Goal: Use online tool/utility: Utilize a website feature to perform a specific function

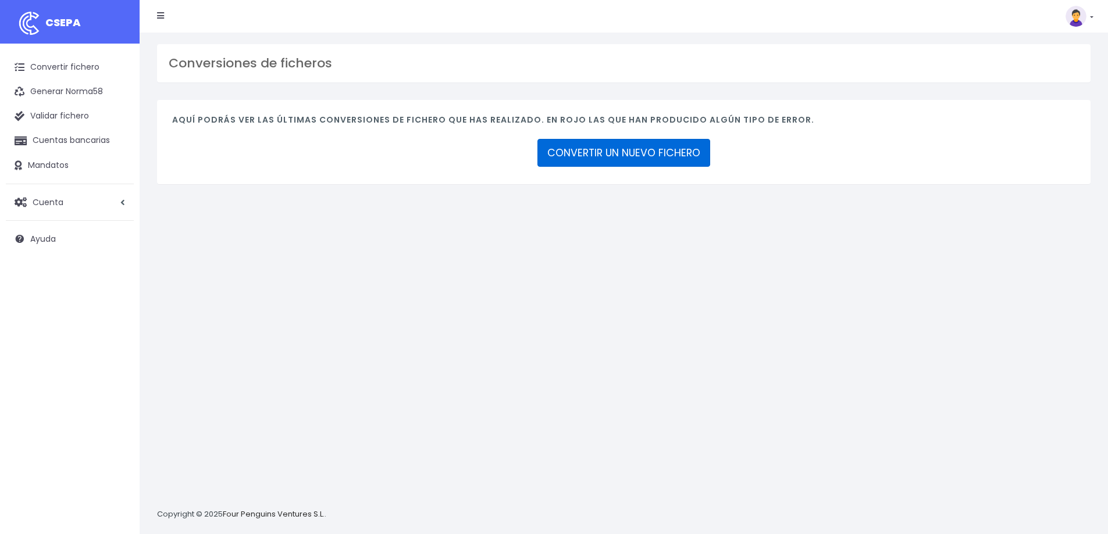
click at [622, 155] on link "CONVERTIR UN NUEVO FICHERO" at bounding box center [623, 153] width 173 height 28
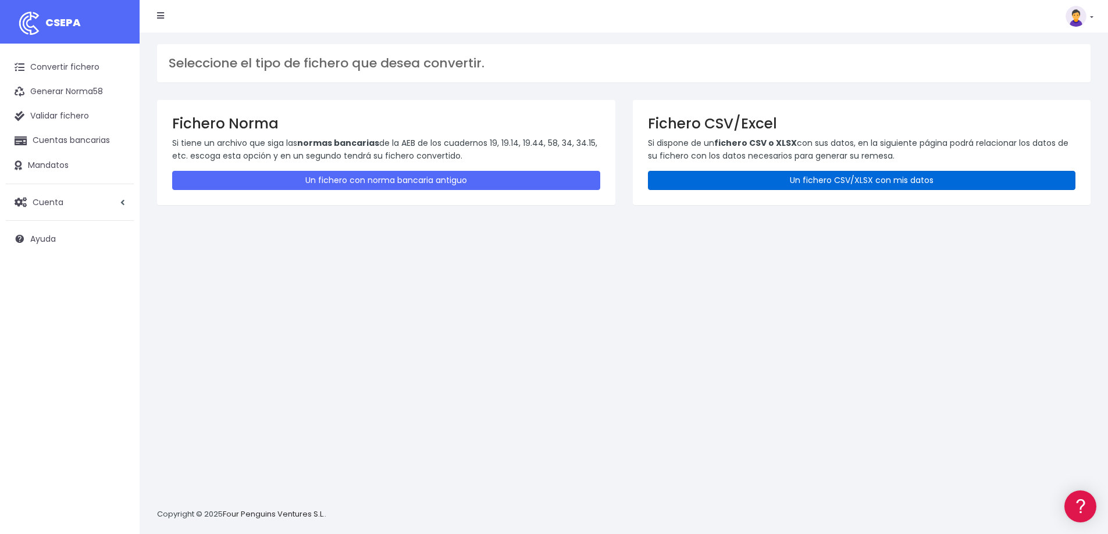
click at [705, 178] on link "Un fichero CSV/XLSX con mis datos" at bounding box center [862, 180] width 428 height 19
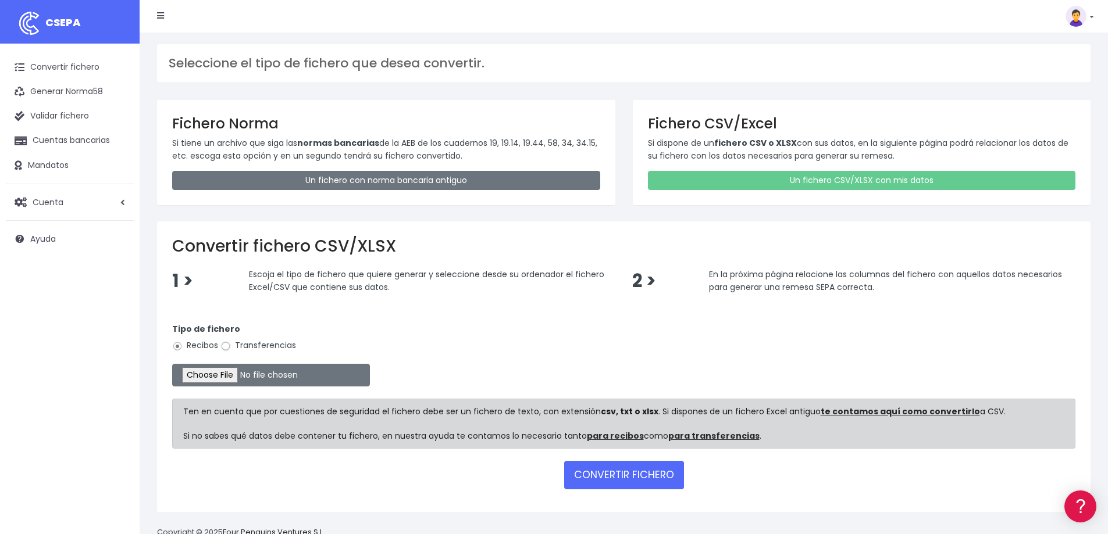
click at [224, 345] on input "Transferencias" at bounding box center [225, 346] width 10 height 10
radio input "true"
click at [234, 376] on input "file" at bounding box center [271, 375] width 198 height 23
type input "C:\fakepath\07.- Owsley Brown 30-09-2025.csv"
click at [627, 473] on button "CONVERTIR FICHERO" at bounding box center [624, 475] width 120 height 28
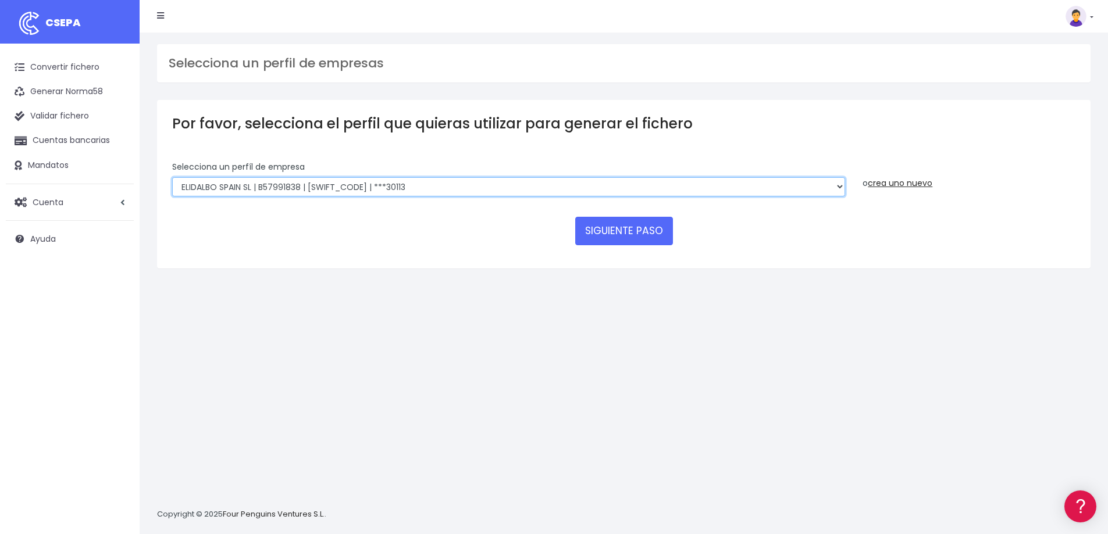
click at [391, 184] on select "RIUDAVETS ASSESSORS SL | B07873532 | CAIXESBBXXX | ***16514 FONTENILLE SANTA PO…" at bounding box center [508, 187] width 673 height 20
select select "1951"
click at [172, 177] on select "RIUDAVETS ASSESSORS SL | B07873532 | CAIXESBBXXX | ***16514 FONTENILLE SANTA PO…" at bounding box center [508, 187] width 673 height 20
click at [649, 237] on button "SIGUIENTE PASO" at bounding box center [624, 231] width 98 height 28
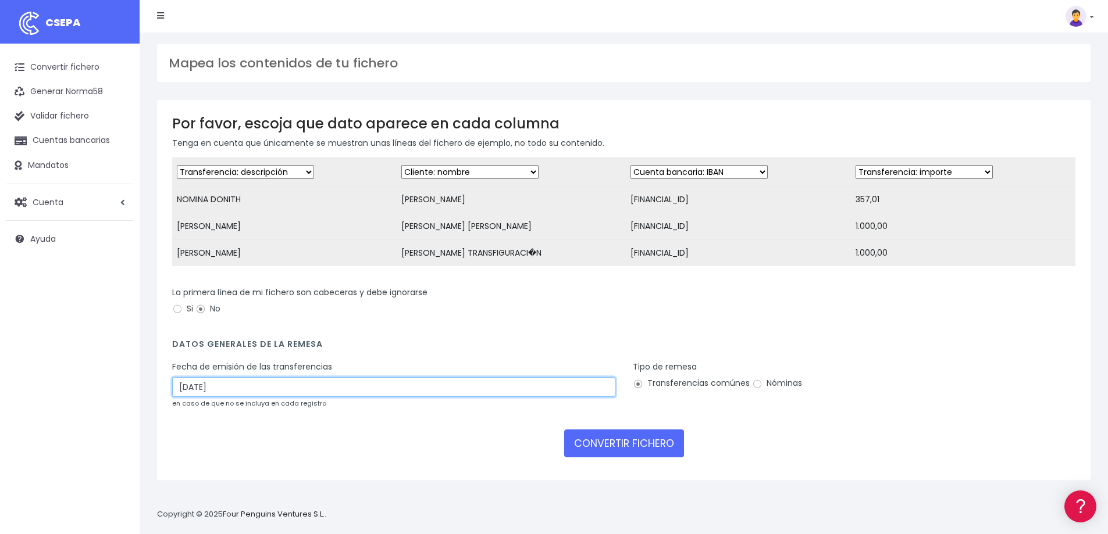
click at [220, 397] on input "[DATE]" at bounding box center [393, 387] width 443 height 20
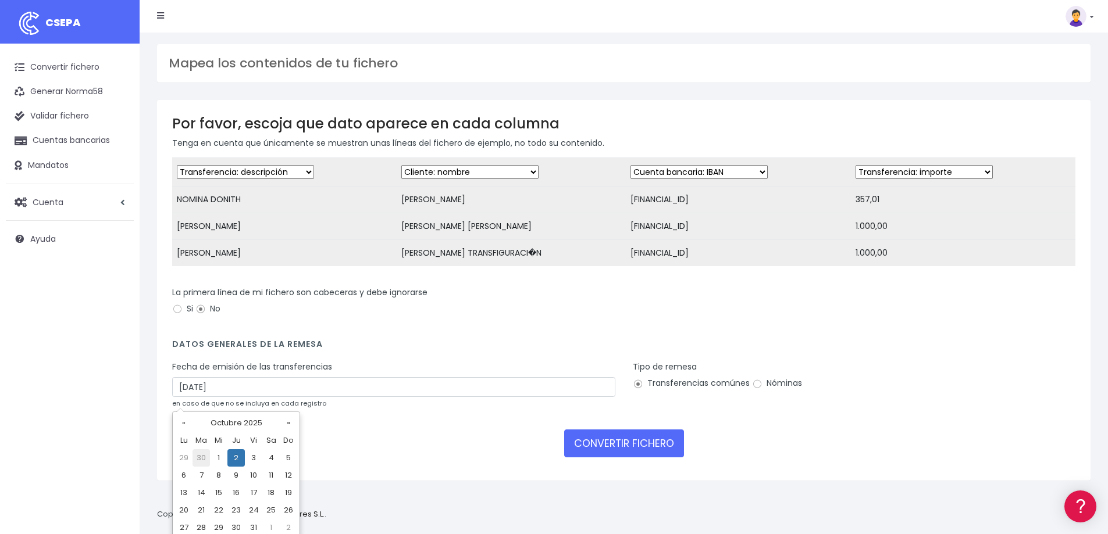
click at [203, 455] on td "30" at bounding box center [200, 457] width 17 height 17
type input "30/09/2025"
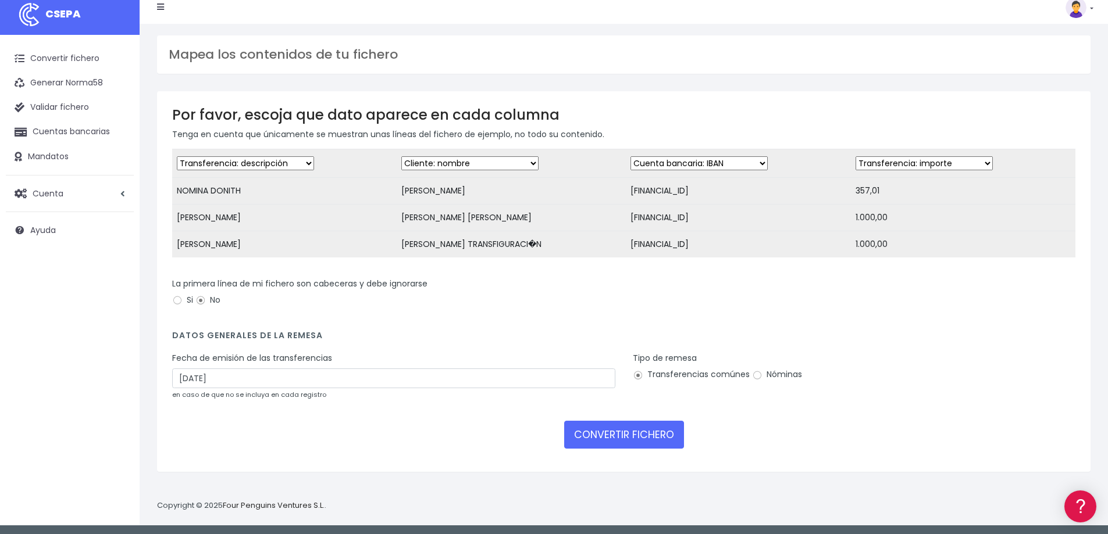
scroll to position [11, 0]
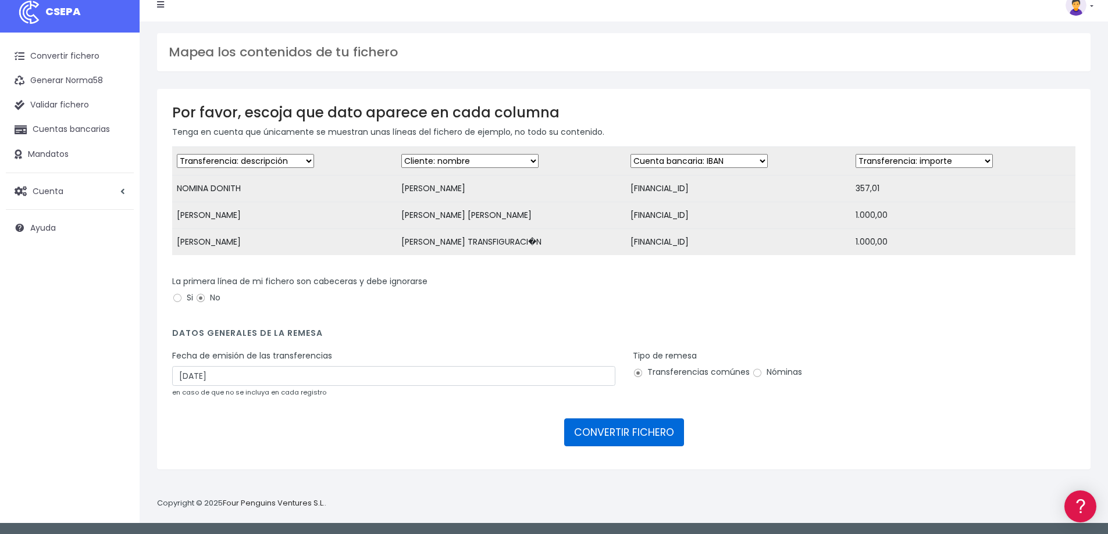
click at [630, 438] on button "CONVERTIR FICHERO" at bounding box center [624, 433] width 120 height 28
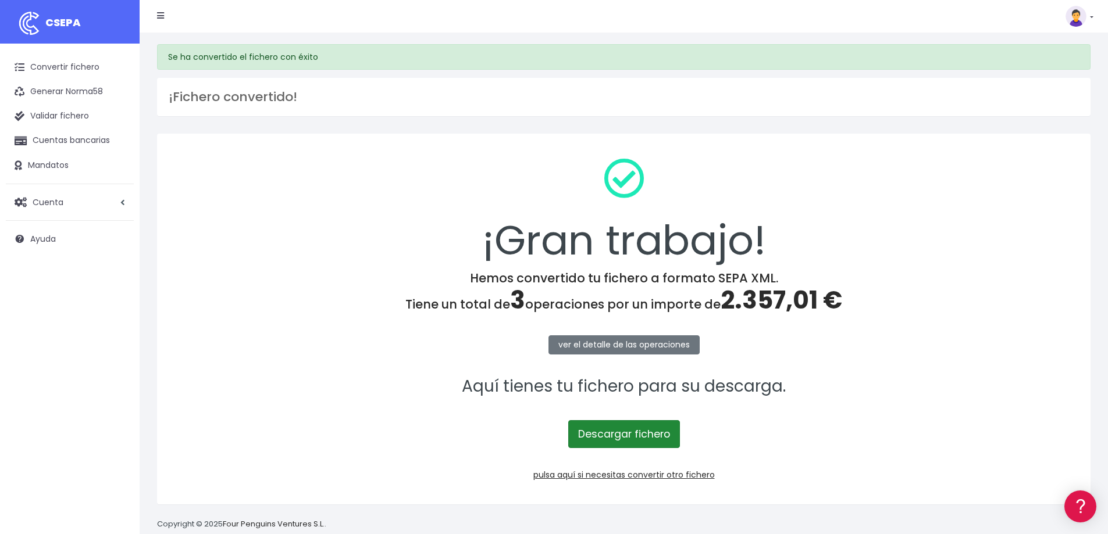
click at [618, 436] on link "Descargar fichero" at bounding box center [624, 434] width 112 height 28
